Goal: Task Accomplishment & Management: Manage account settings

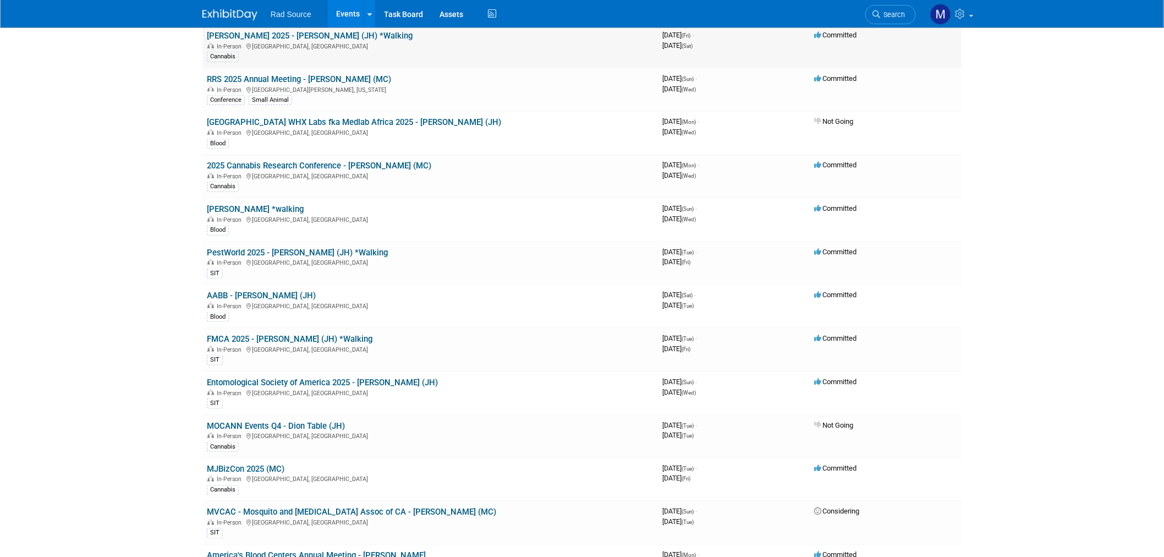
scroll to position [428, 0]
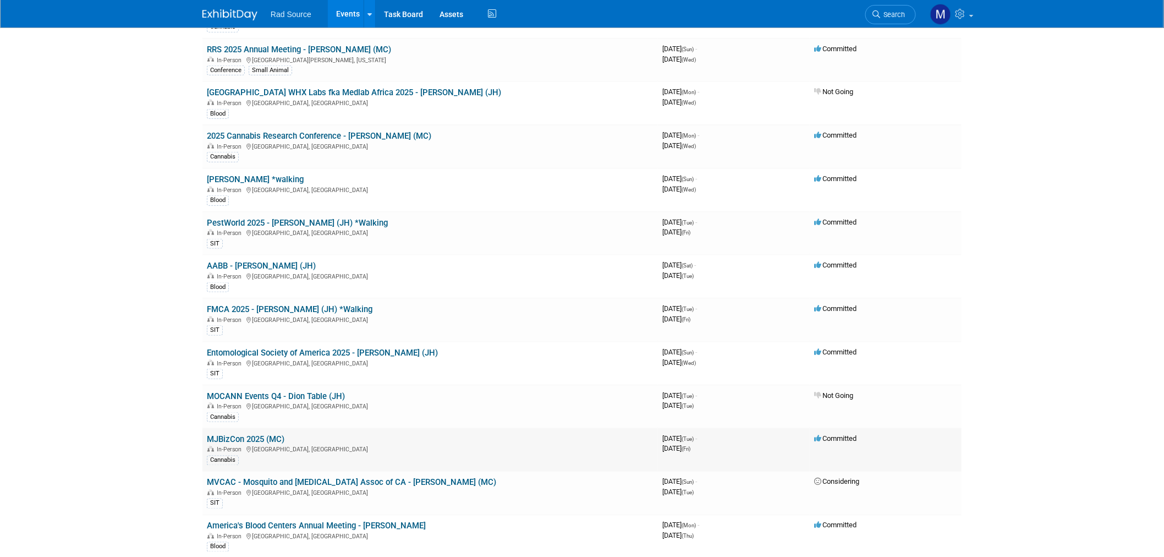
click at [278, 434] on link "MJBizCon 2025 (MC)" at bounding box center [246, 439] width 78 height 10
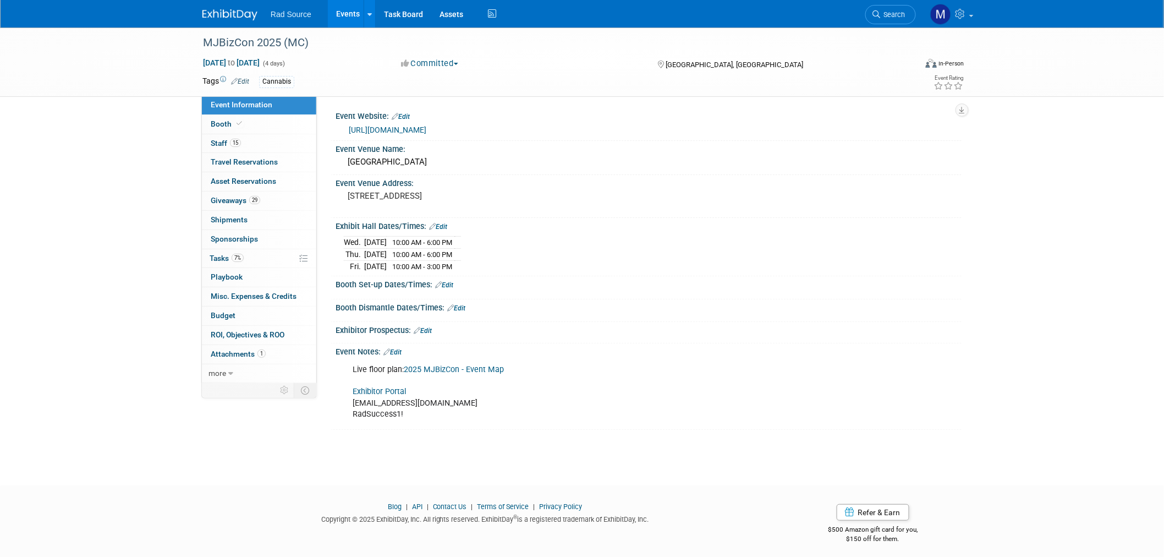
click at [392, 391] on link "Exhibitor Portal" at bounding box center [379, 391] width 53 height 9
click at [260, 143] on link "15 Staff 15" at bounding box center [259, 143] width 114 height 19
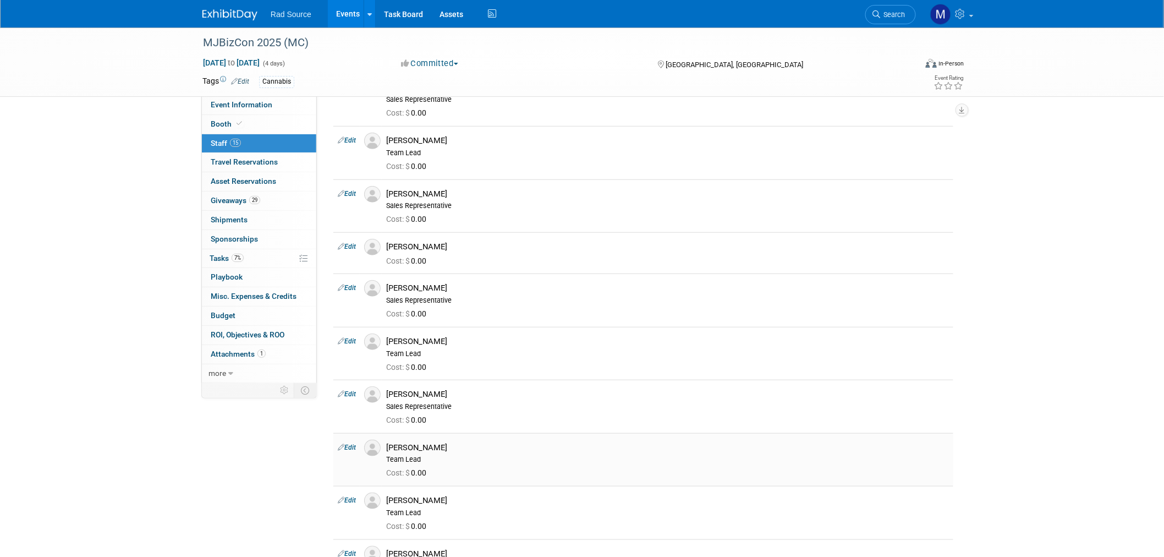
scroll to position [305, 0]
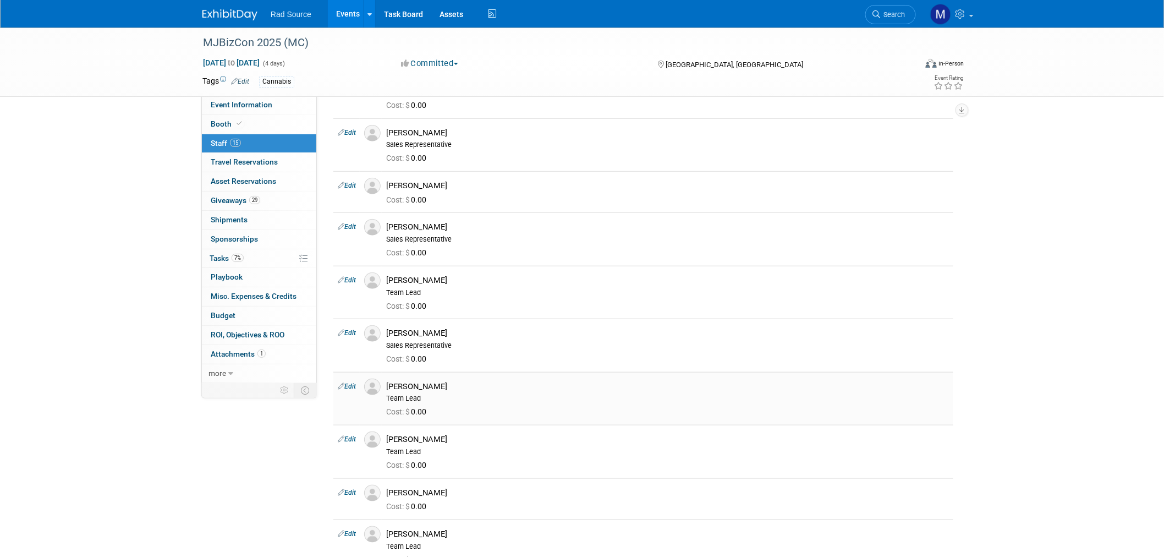
click at [353, 387] on link "Edit" at bounding box center [347, 386] width 18 height 8
select select "fe249708-abda-4431-9bd1-288dcd109022"
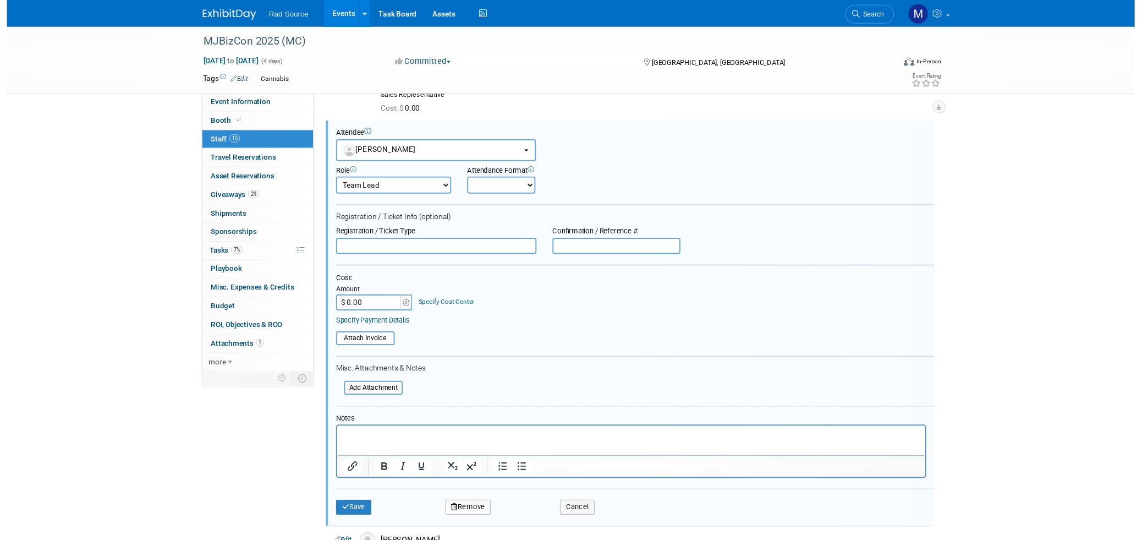
scroll to position [0, 0]
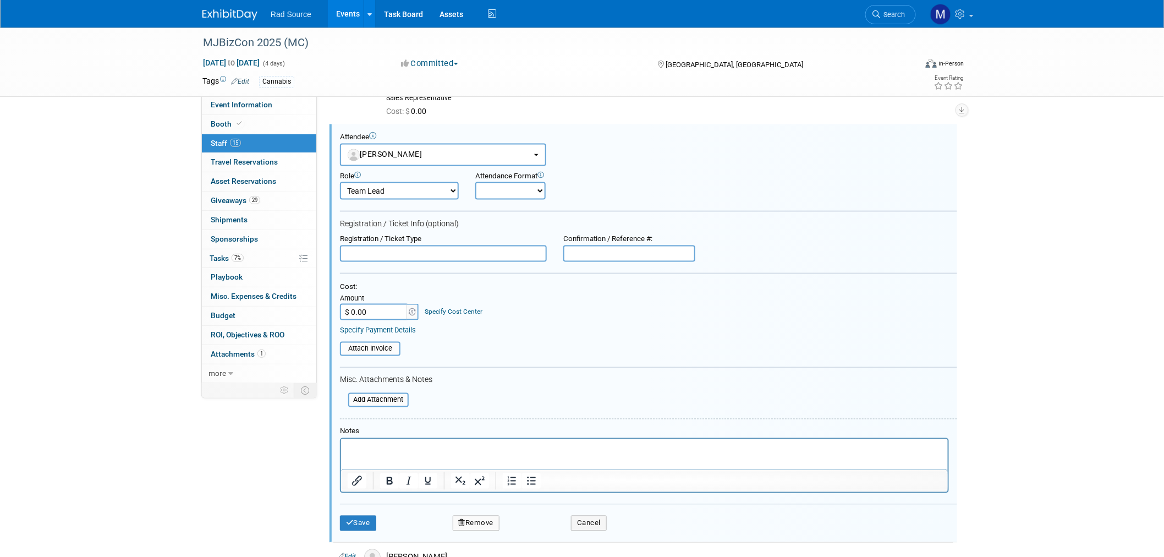
click at [592, 245] on input "text" at bounding box center [629, 253] width 132 height 17
paste input "3LNKGG6J7TL"
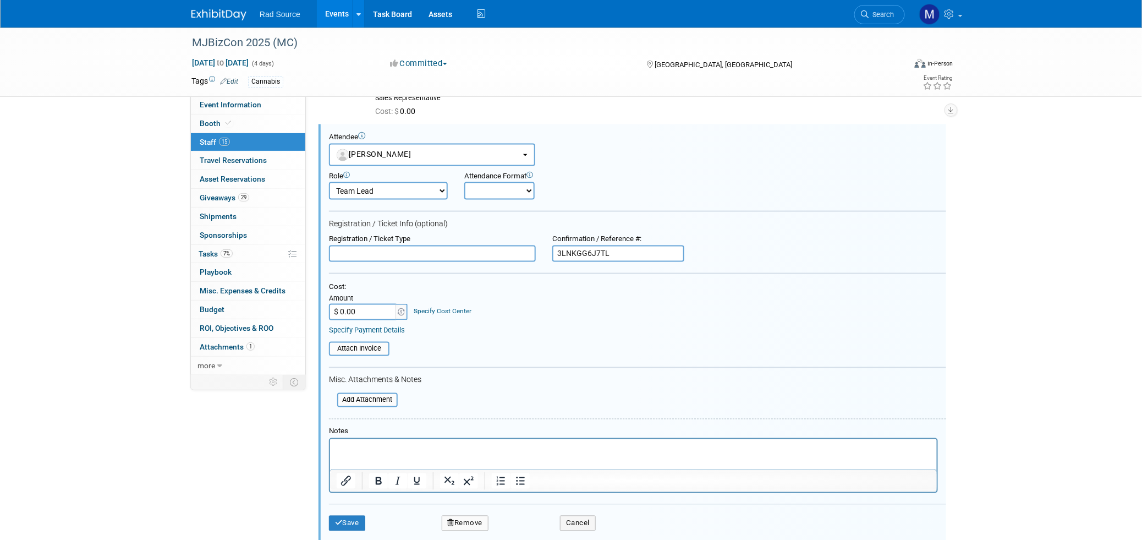
type input "3LNKGG6J7TL"
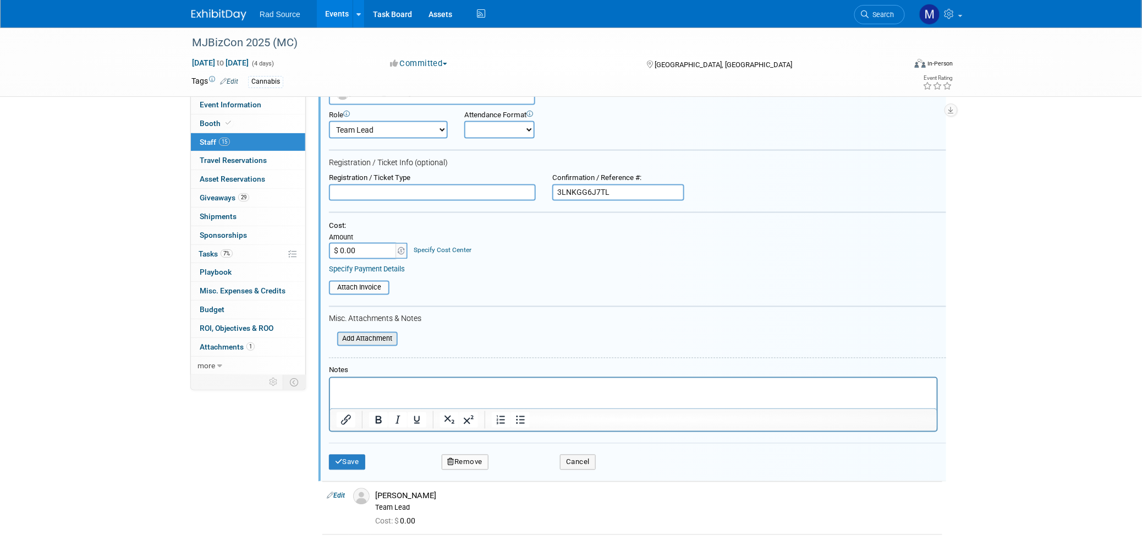
click at [380, 337] on input "file" at bounding box center [331, 339] width 131 height 12
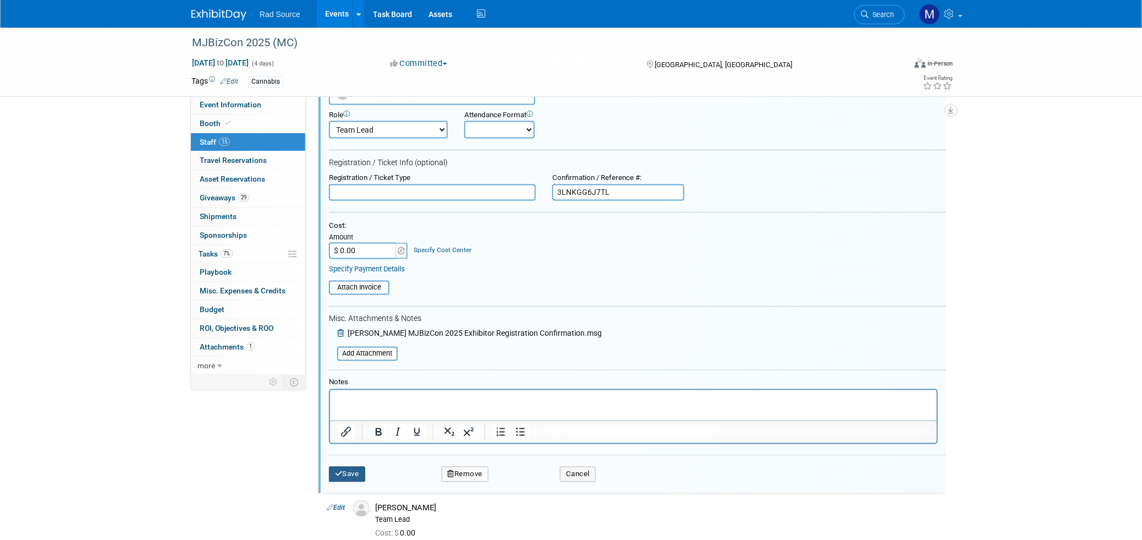
click at [359, 467] on button "Save" at bounding box center [347, 474] width 36 height 15
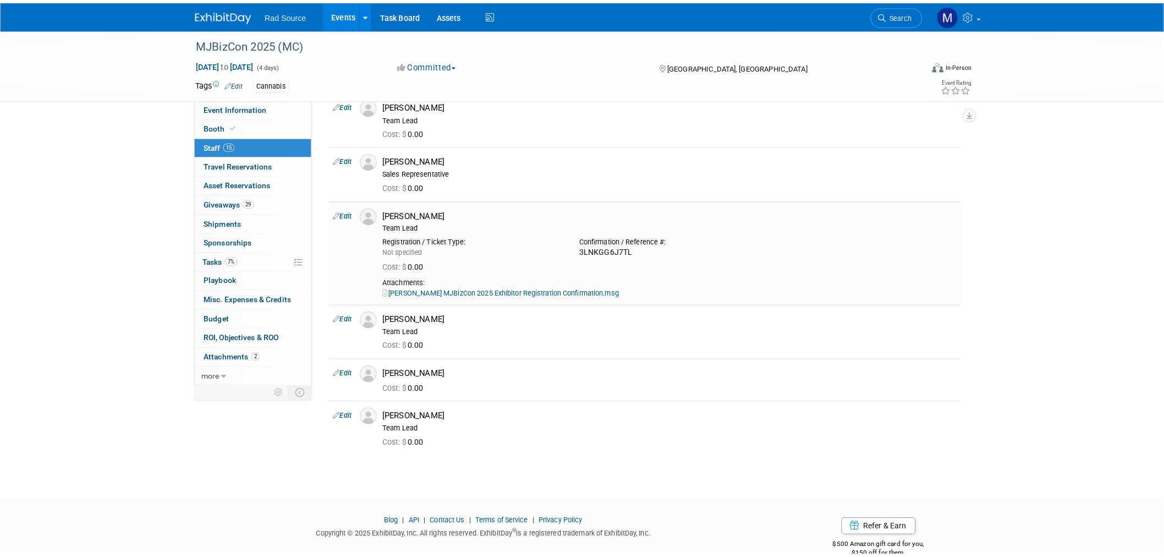
scroll to position [455, 0]
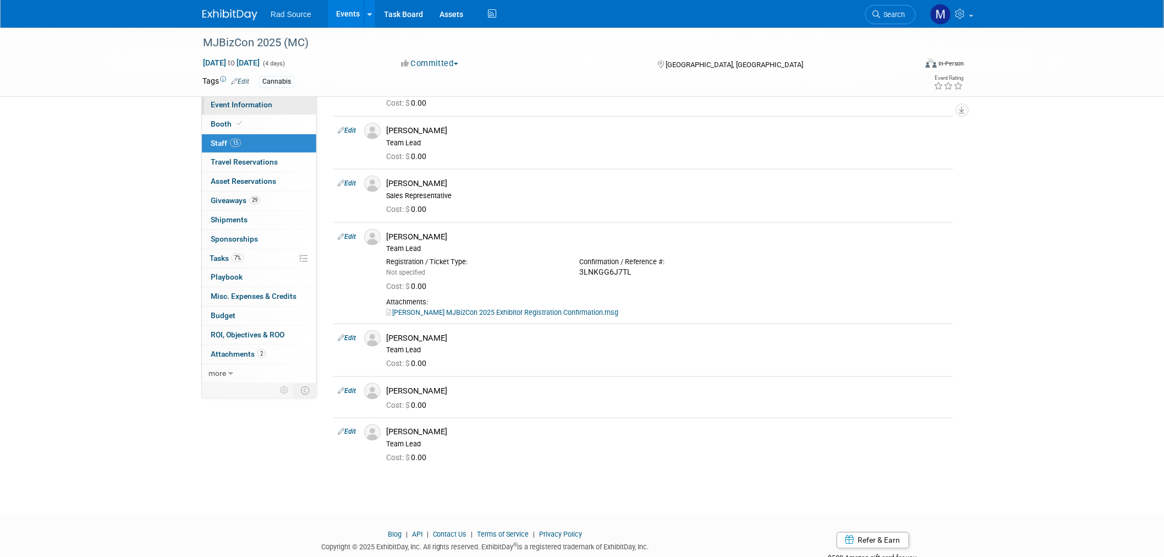
click at [229, 103] on span "Event Information" at bounding box center [242, 104] width 62 height 9
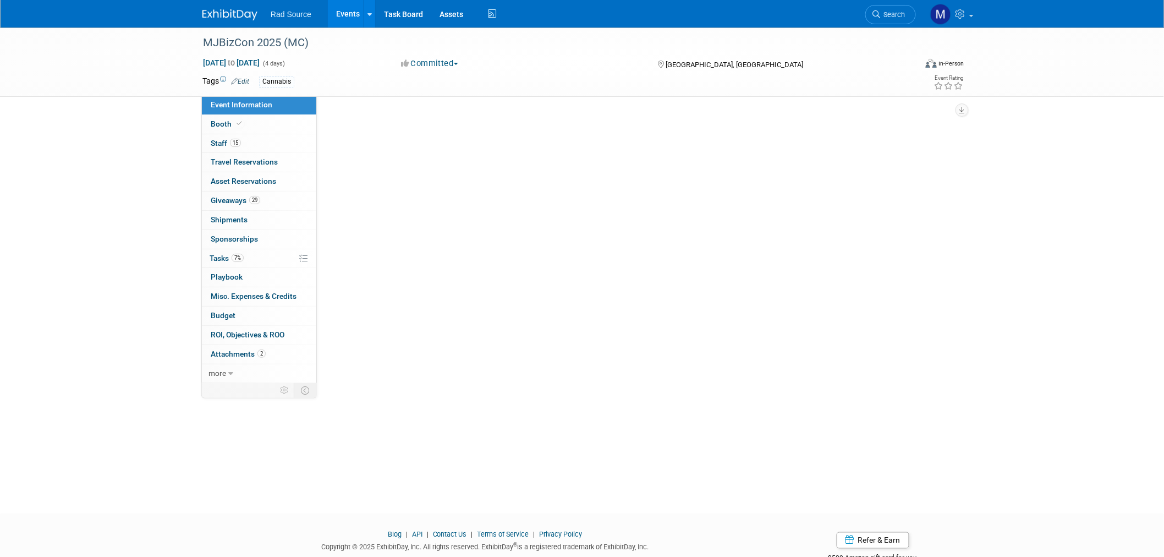
scroll to position [0, 0]
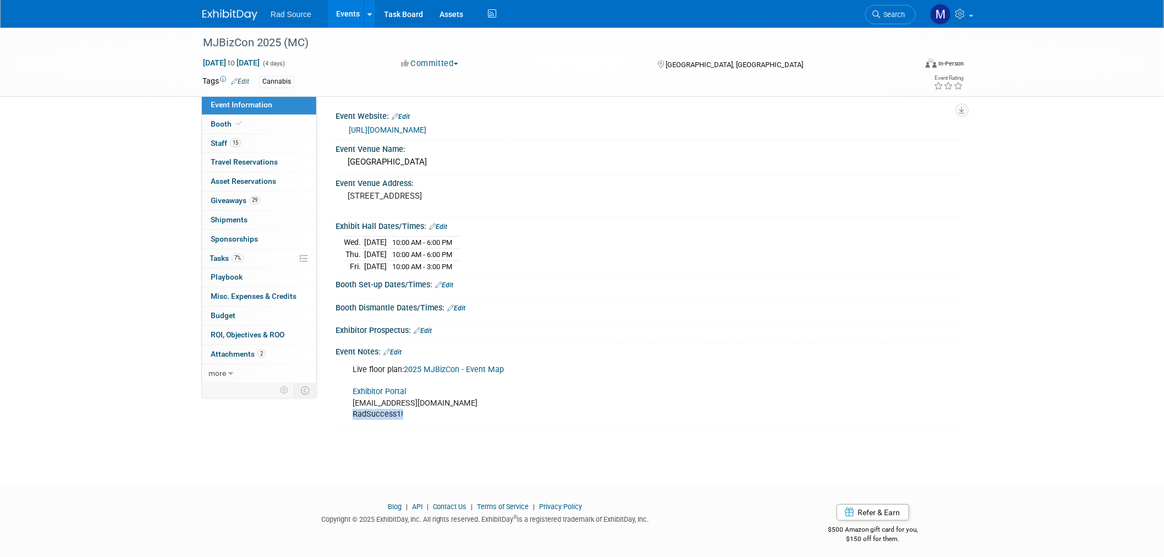
drag, startPoint x: 403, startPoint y: 414, endPoint x: 353, endPoint y: 415, distance: 50.1
click at [353, 415] on div "Live floor plan: 2025 MJBizCon - Event Map Exhibitor Portal mconboy@radsource.c…" at bounding box center [593, 392] width 496 height 66
copy div "RadSuccess1!"
click at [386, 389] on link "Exhibitor Portal" at bounding box center [379, 391] width 53 height 9
